Goal: Task Accomplishment & Management: Manage account settings

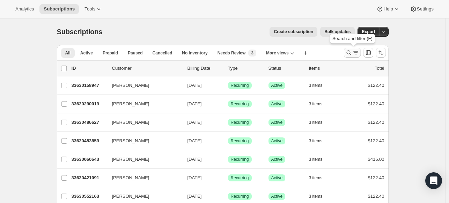
click at [351, 54] on icon "Search and filter results" at bounding box center [348, 52] width 7 height 7
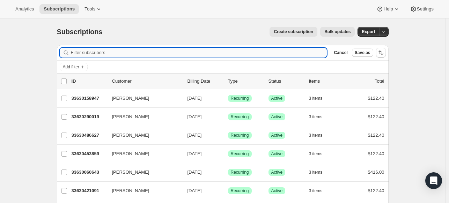
click at [142, 53] on input "Filter subscribers" at bounding box center [199, 53] width 256 height 10
type input "b"
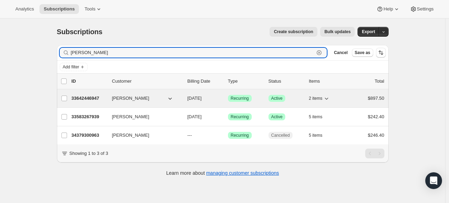
type input "[PERSON_NAME]"
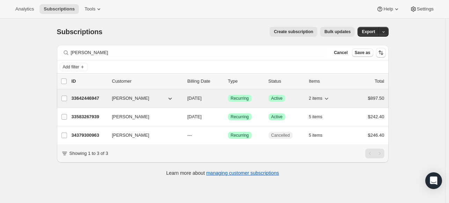
click at [80, 100] on p "33642446947" at bounding box center [89, 98] width 35 height 7
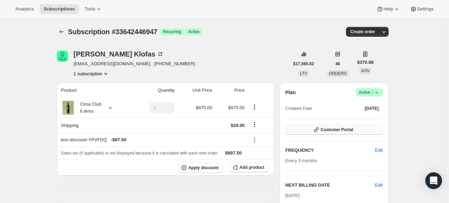
click at [341, 128] on span "Customer Portal" at bounding box center [337, 130] width 32 height 6
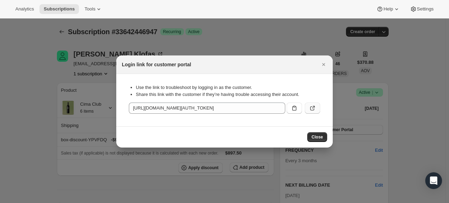
click at [316, 108] on button ":rcc:" at bounding box center [312, 108] width 15 height 11
click at [317, 138] on span "Close" at bounding box center [318, 137] width 12 height 6
